Goal: Information Seeking & Learning: Learn about a topic

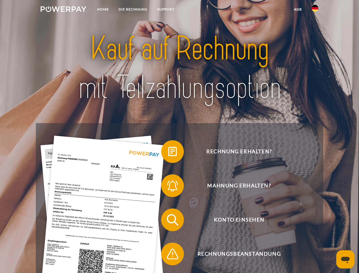
click at [63, 10] on img at bounding box center [64, 9] width 46 height 6
click at [315, 10] on img at bounding box center [315, 8] width 7 height 7
click at [298, 9] on link "agb" at bounding box center [298, 9] width 18 height 10
click at [168, 153] on span at bounding box center [164, 151] width 28 height 28
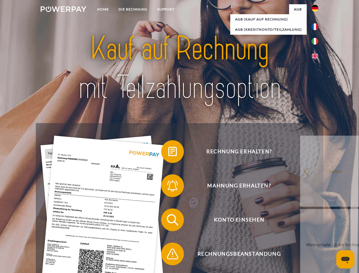
click at [168, 187] on span at bounding box center [164, 186] width 28 height 28
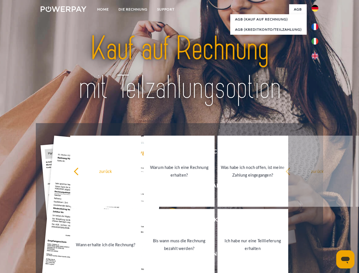
click at [168, 221] on link "Bis wann muss die Rechnung bezahlt werden?" at bounding box center [179, 244] width 71 height 71
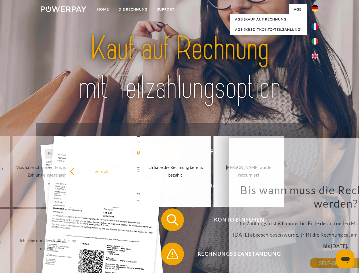
click at [168, 255] on span at bounding box center [164, 254] width 28 height 28
click at [346, 259] on icon "Messaging-Fenster öffnen" at bounding box center [345, 260] width 9 height 7
